Goal: Communication & Community: Participate in discussion

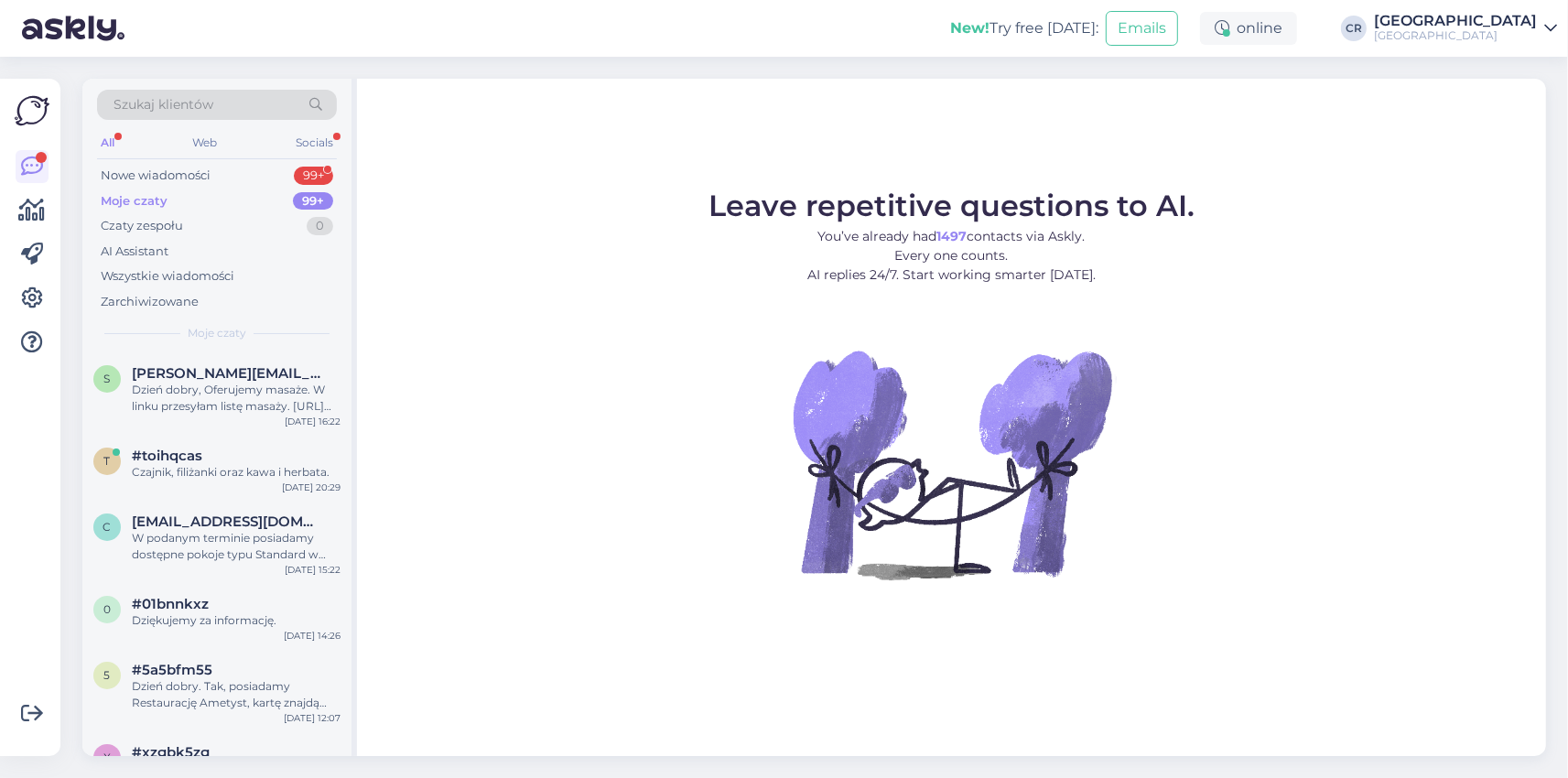
click at [160, 168] on div "Nowe wiadomości" at bounding box center [155, 175] width 110 height 18
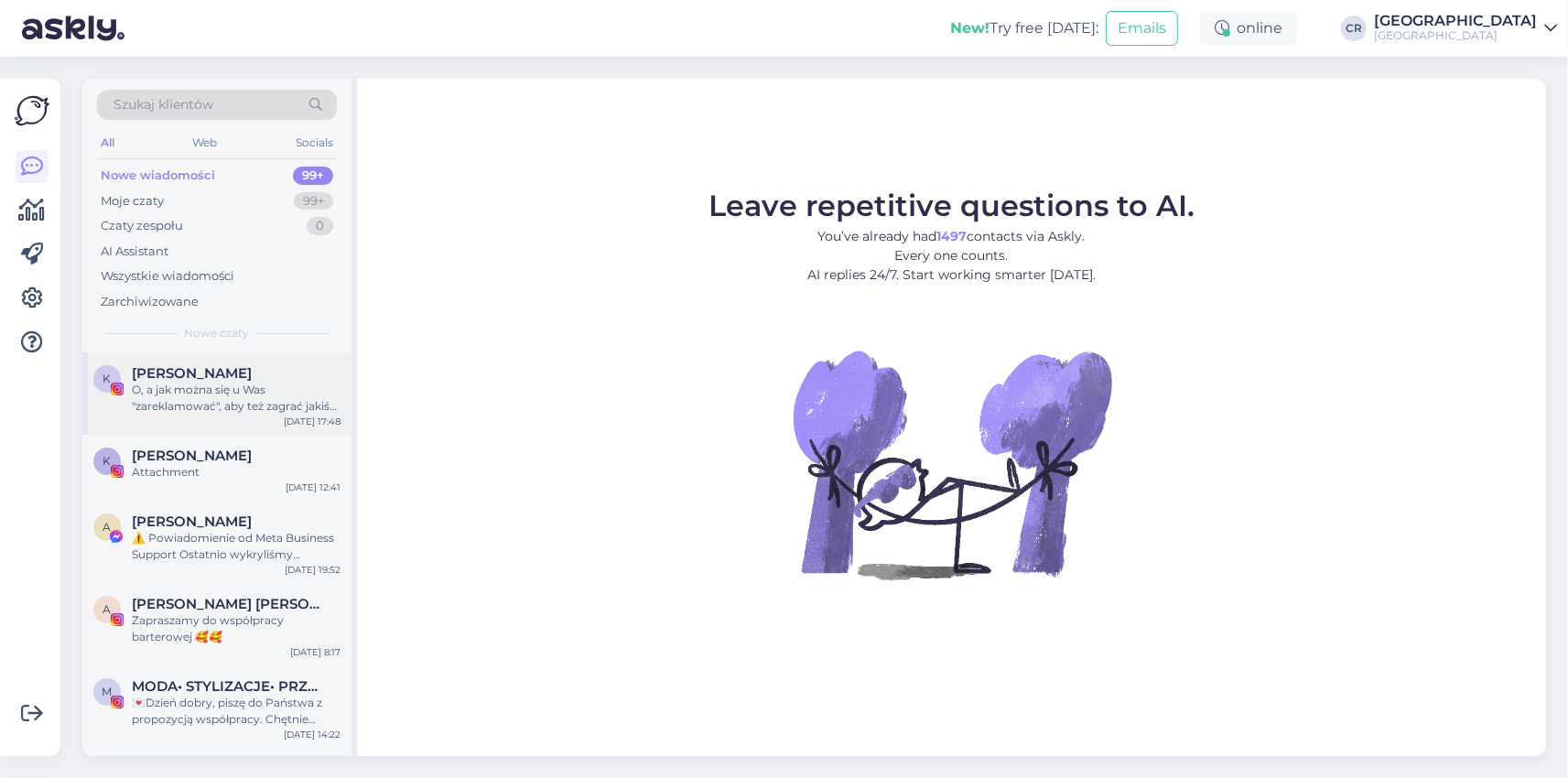
click at [198, 383] on div "O, a jak można się u Was "zareklamować", aby też zagrać jakiś klimatyczny konce…" at bounding box center [236, 398] width 209 height 33
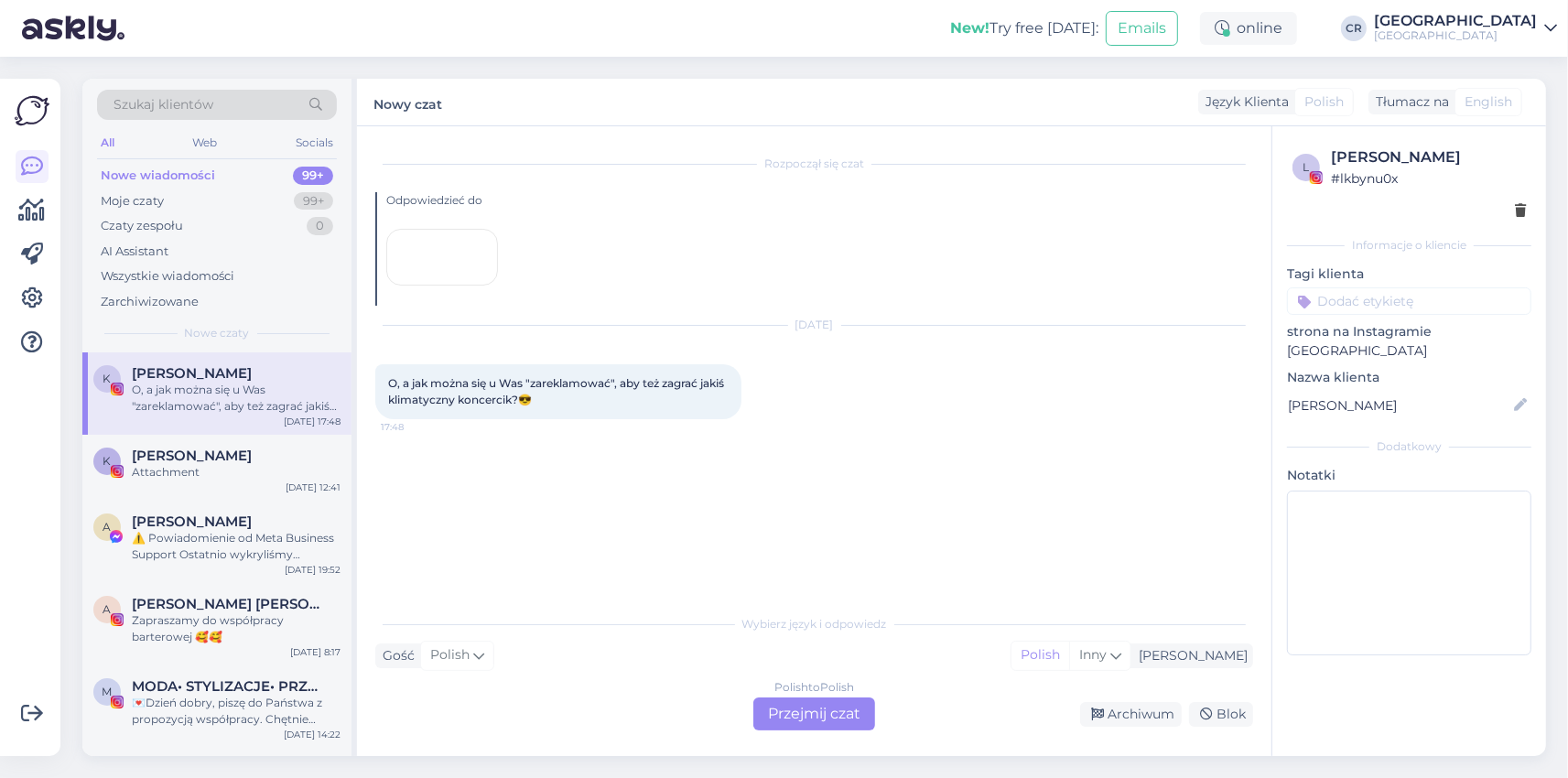
click at [424, 286] on div at bounding box center [442, 257] width 112 height 56
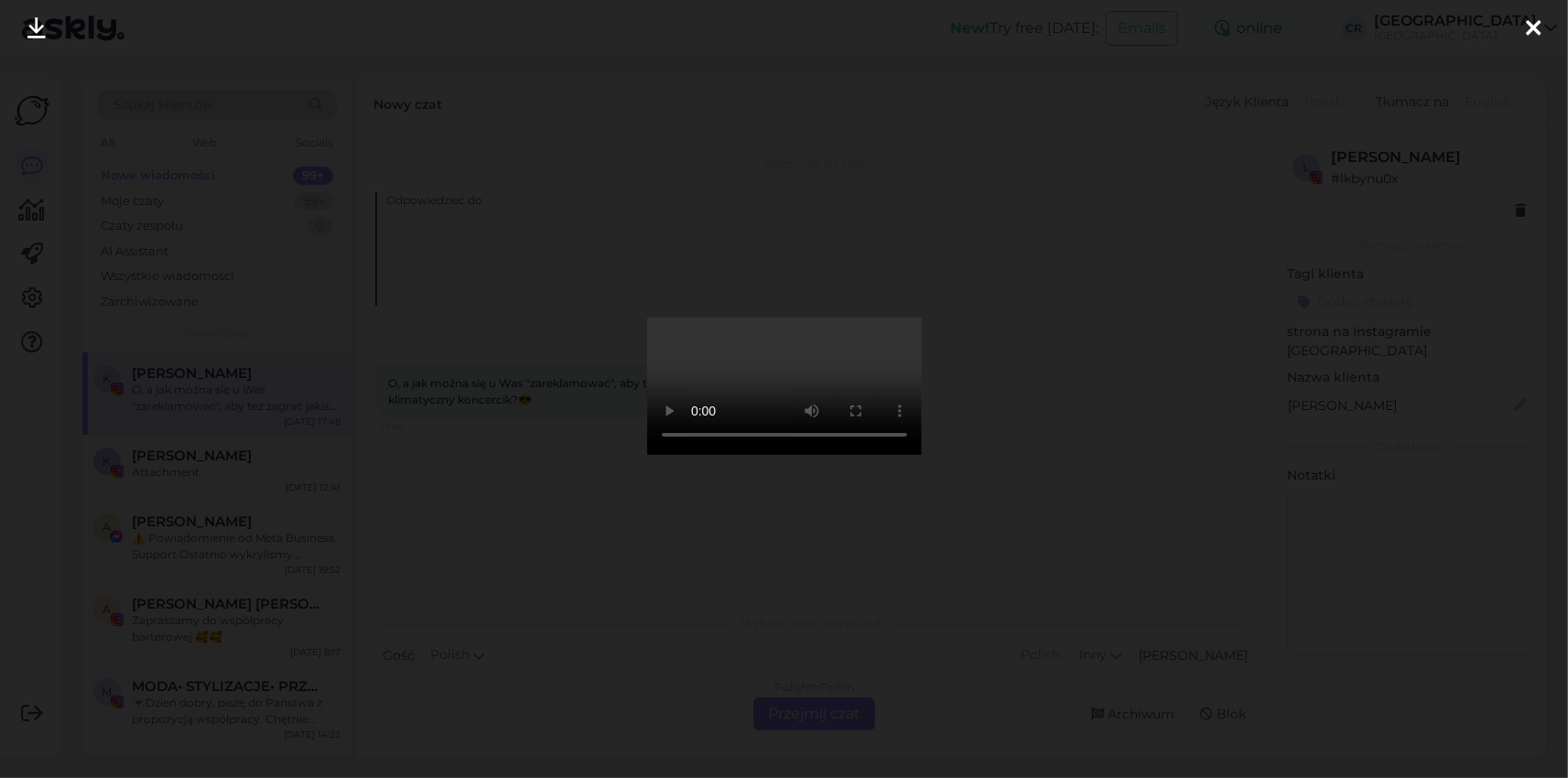
click at [1537, 26] on icon at bounding box center [1533, 28] width 15 height 24
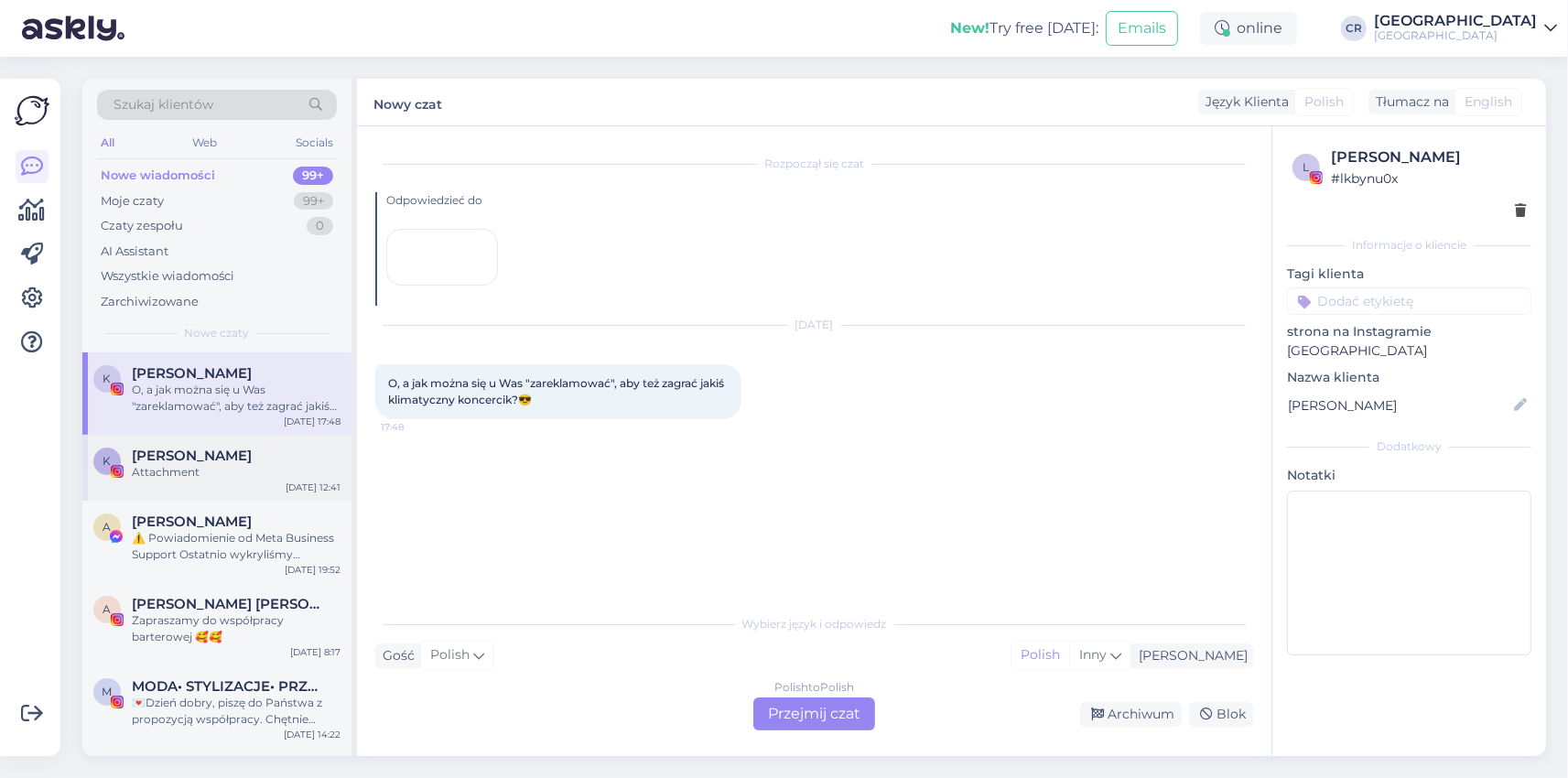
click at [243, 463] on div "[PERSON_NAME]" at bounding box center [236, 456] width 209 height 17
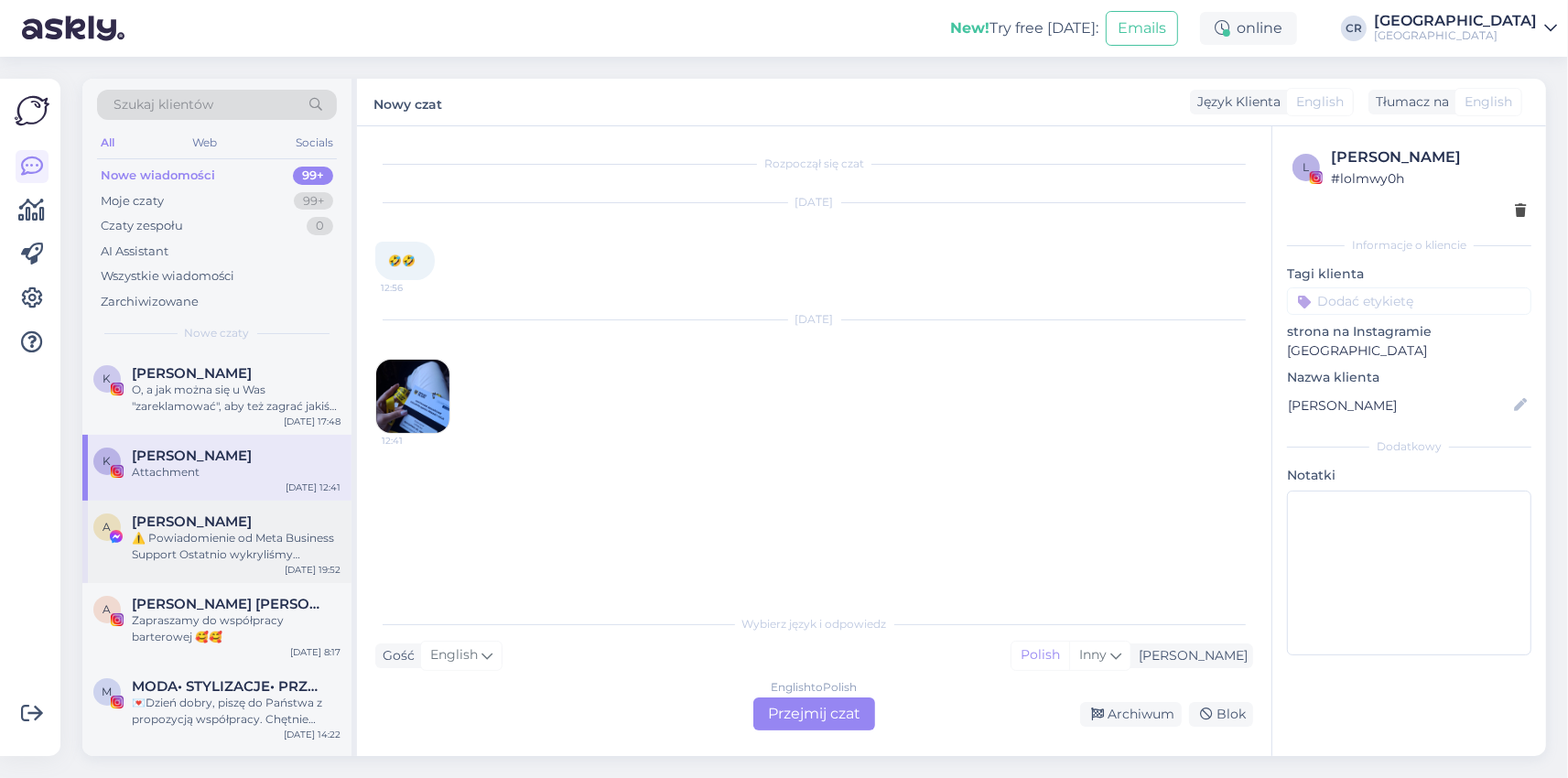
click at [230, 516] on span "[PERSON_NAME]" at bounding box center [192, 522] width 120 height 17
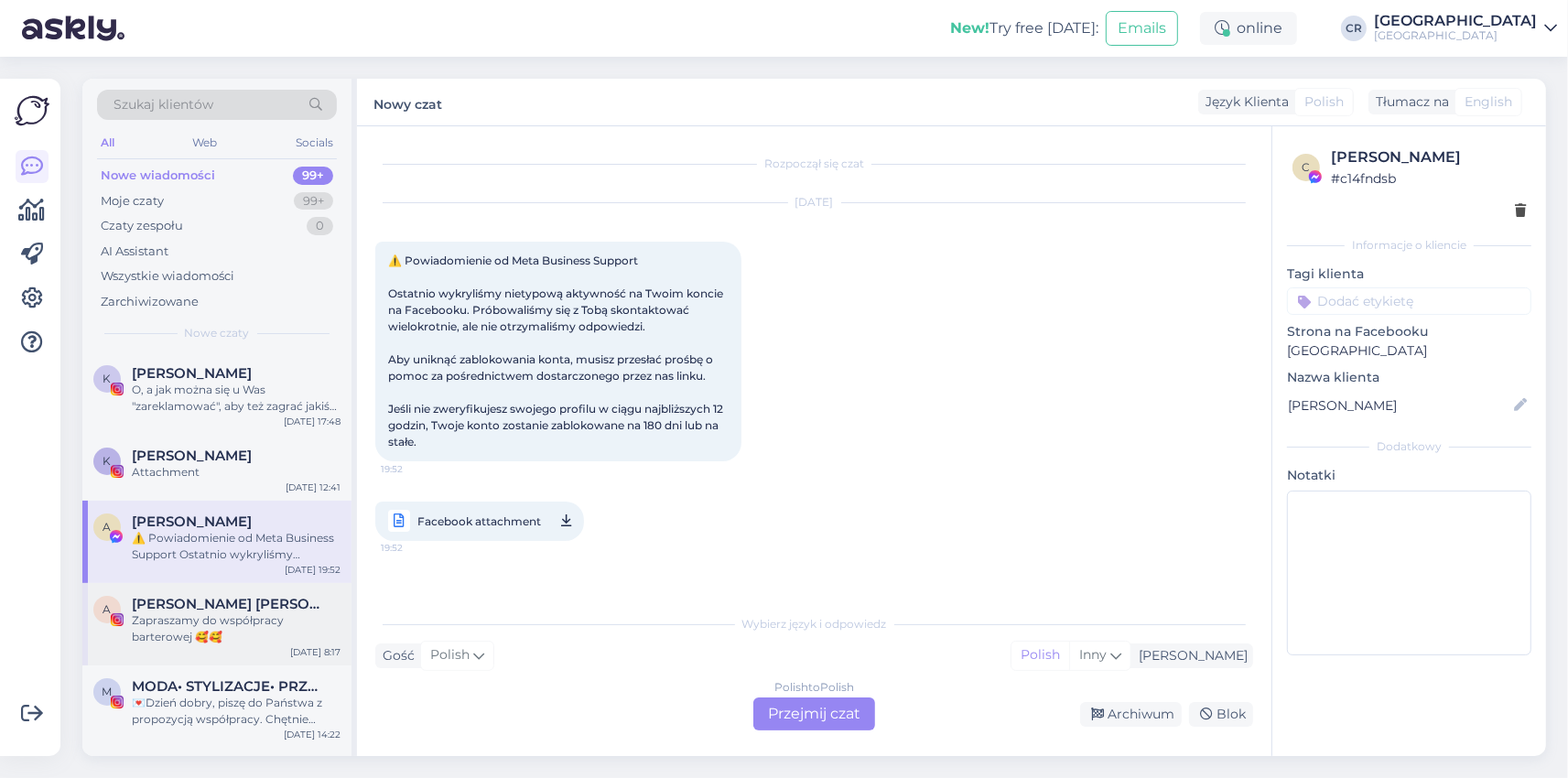
click at [245, 594] on div "A [PERSON_NAME] [PERSON_NAME] BLIŹNIACZKI • [DEMOGRAPHIC_DATA] • rodzina • dom …" at bounding box center [217, 625] width 269 height 83
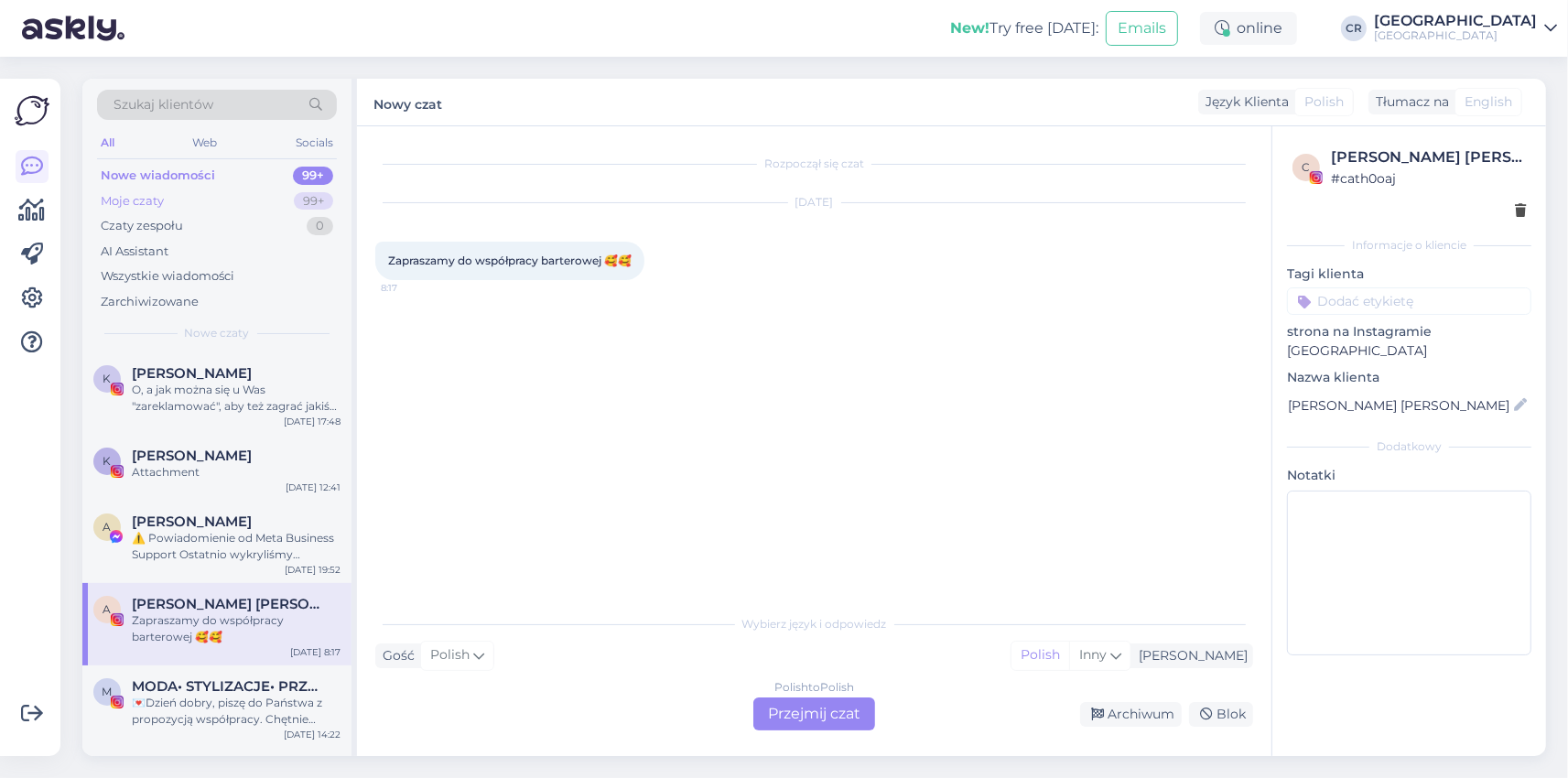
click at [151, 198] on div "Moje czaty" at bounding box center [132, 200] width 63 height 18
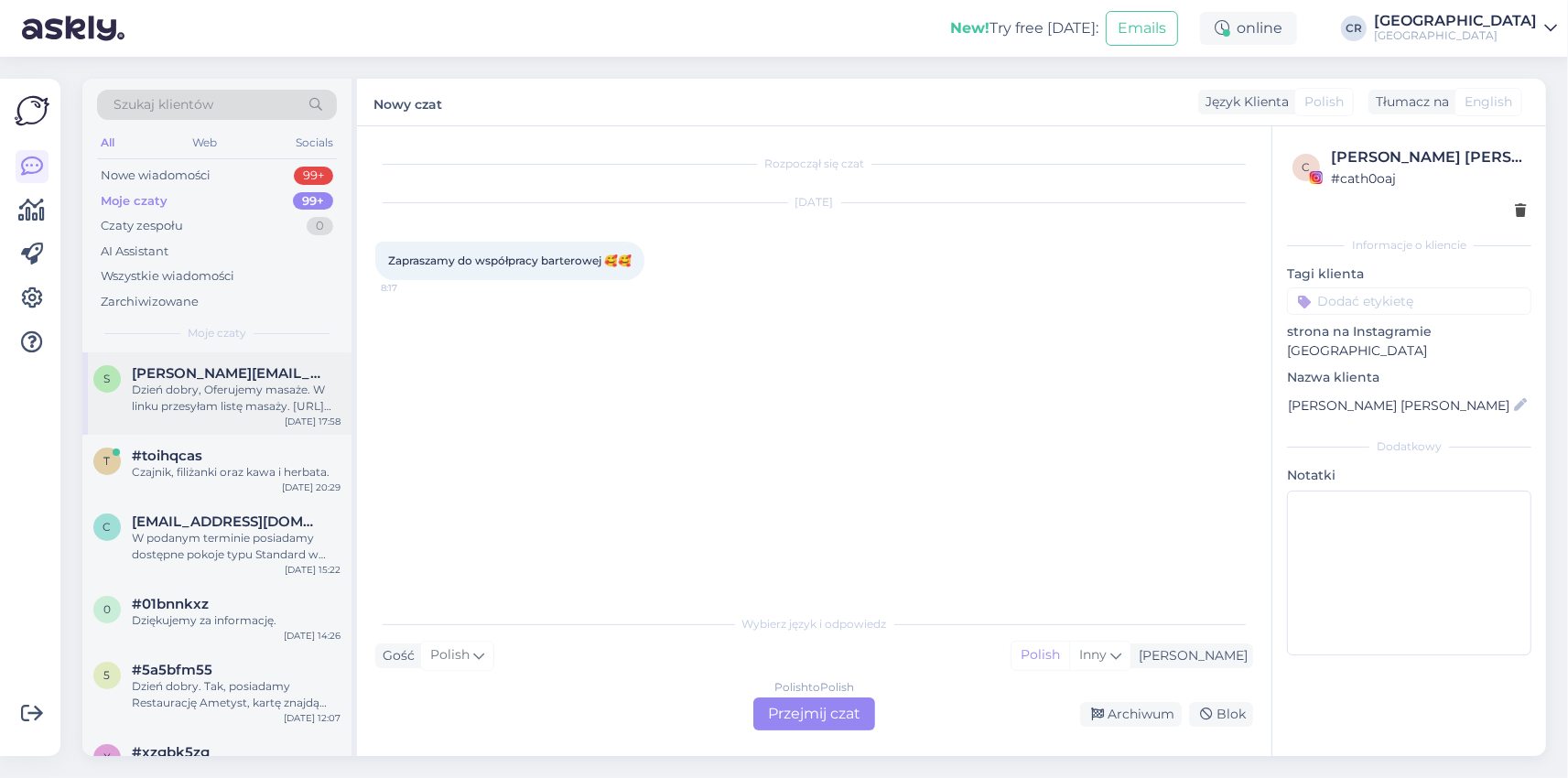
click at [200, 429] on div "s [EMAIL_ADDRESS][PERSON_NAME][DOMAIN_NAME] Dzień dobry, Oferujemy masaże. W li…" at bounding box center [217, 394] width 269 height 83
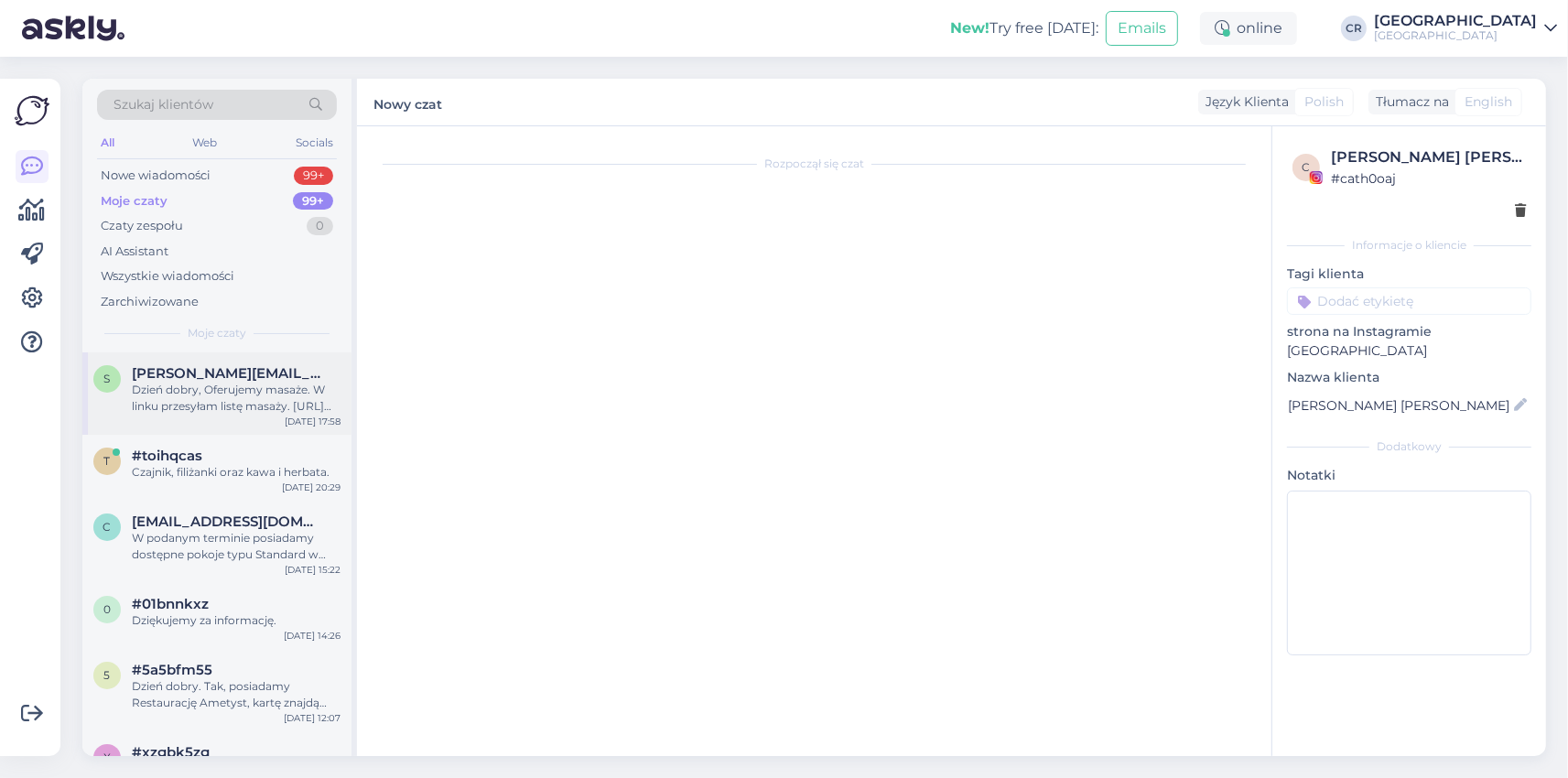
scroll to position [6, 0]
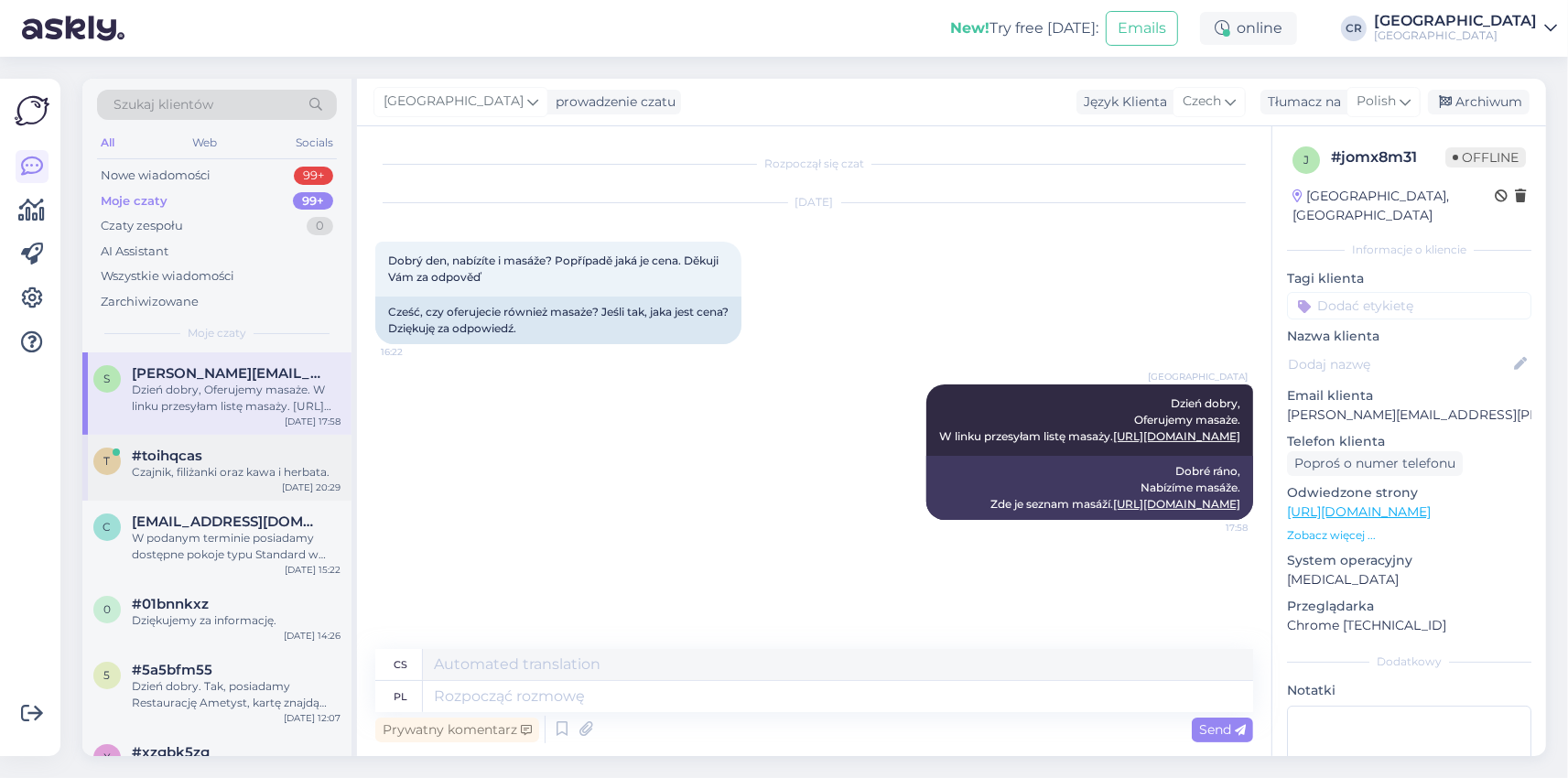
click at [206, 458] on div "#toihqcas" at bounding box center [236, 456] width 209 height 17
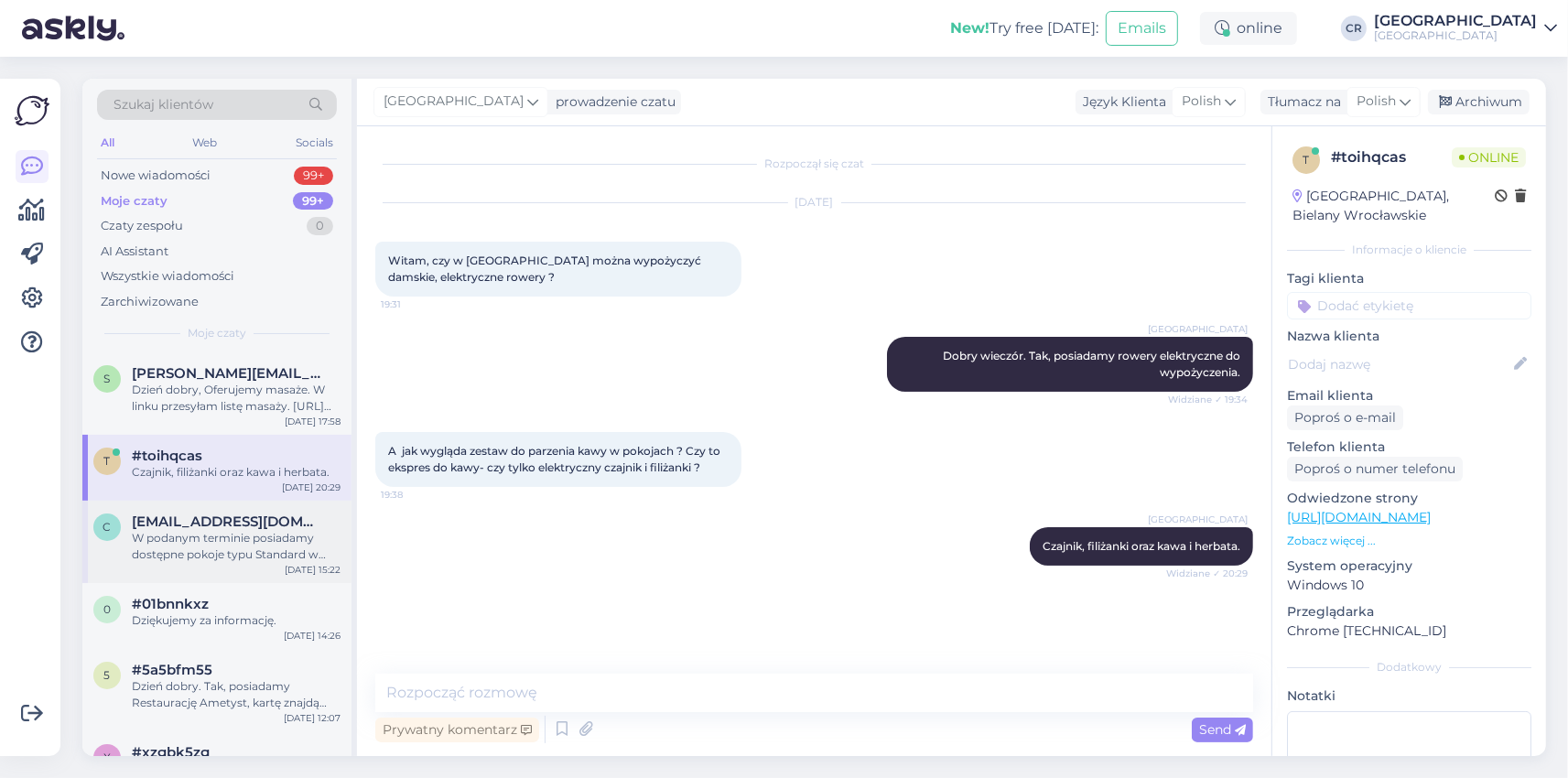
click at [226, 533] on div "W podanym terminie posiadamy dostępne pokoje typu Standard w budynku Ametyst. K…" at bounding box center [236, 547] width 209 height 33
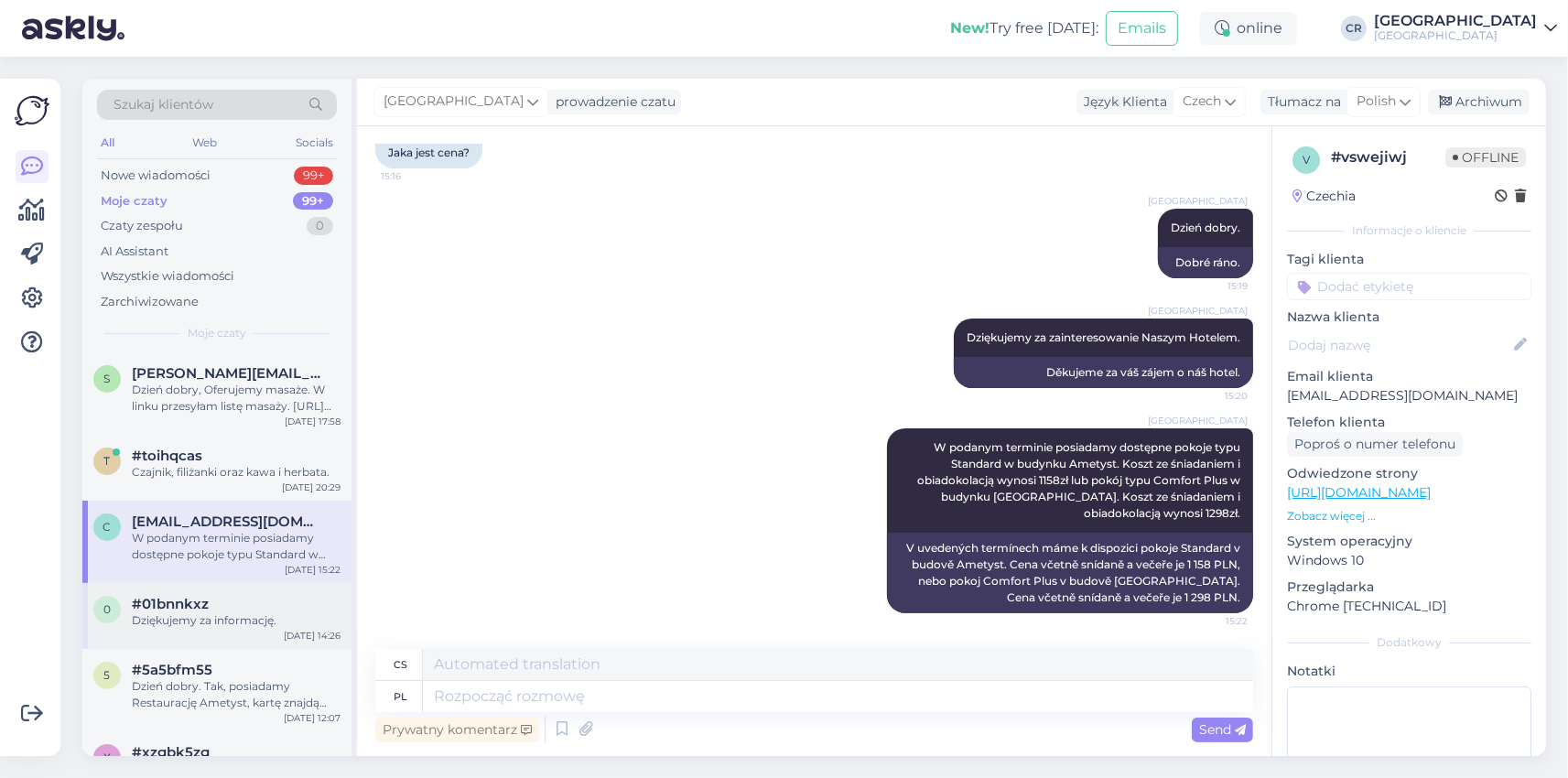
click at [227, 608] on div "#01bnnkxz" at bounding box center [236, 605] width 209 height 17
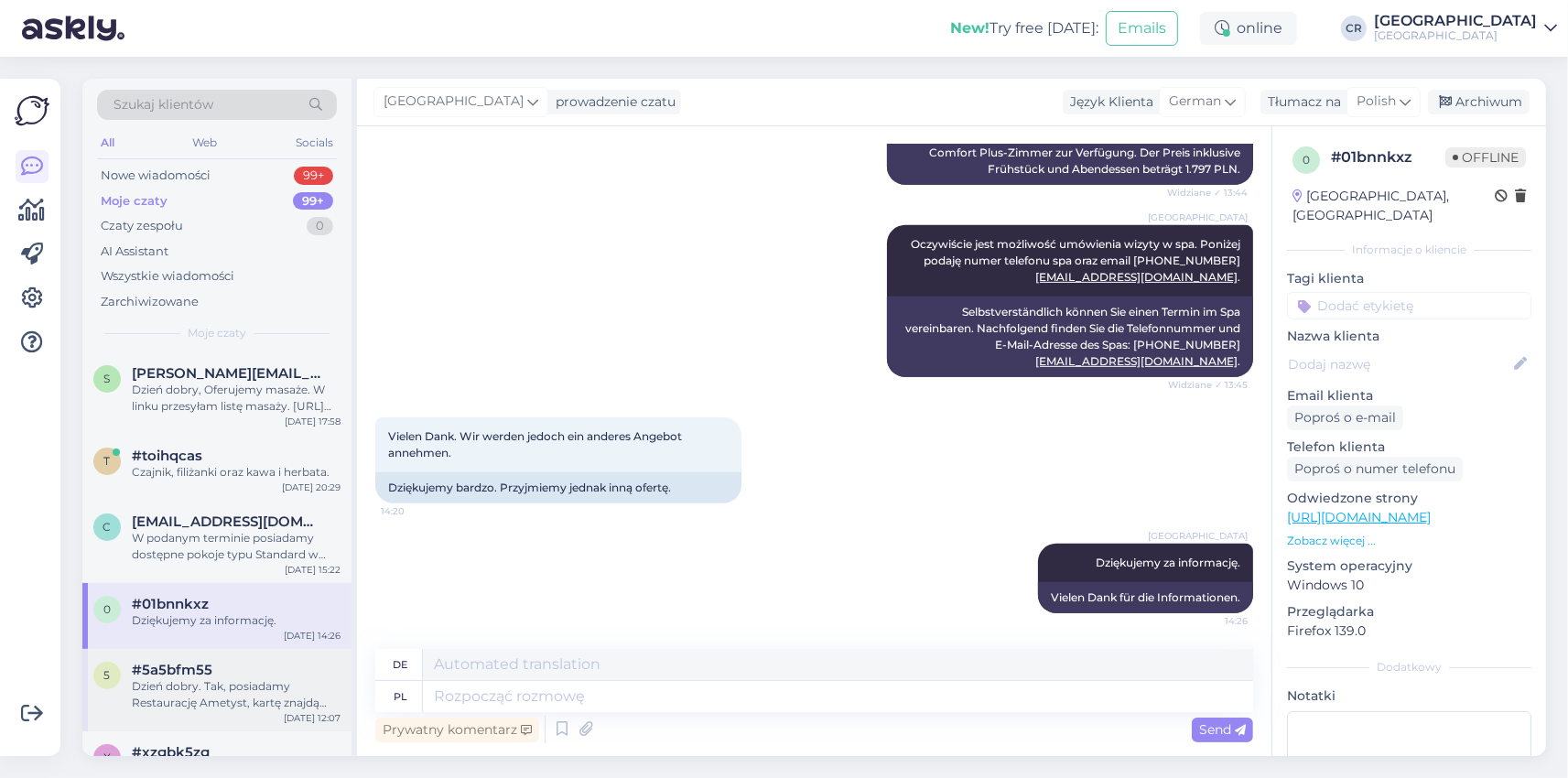
click at [245, 680] on div "Dzień dobry. Tak, posiadamy Restaurację Ametyst, kartę znajdą Państwo na Naszej…" at bounding box center [236, 694] width 209 height 33
